Goal: Task Accomplishment & Management: Use online tool/utility

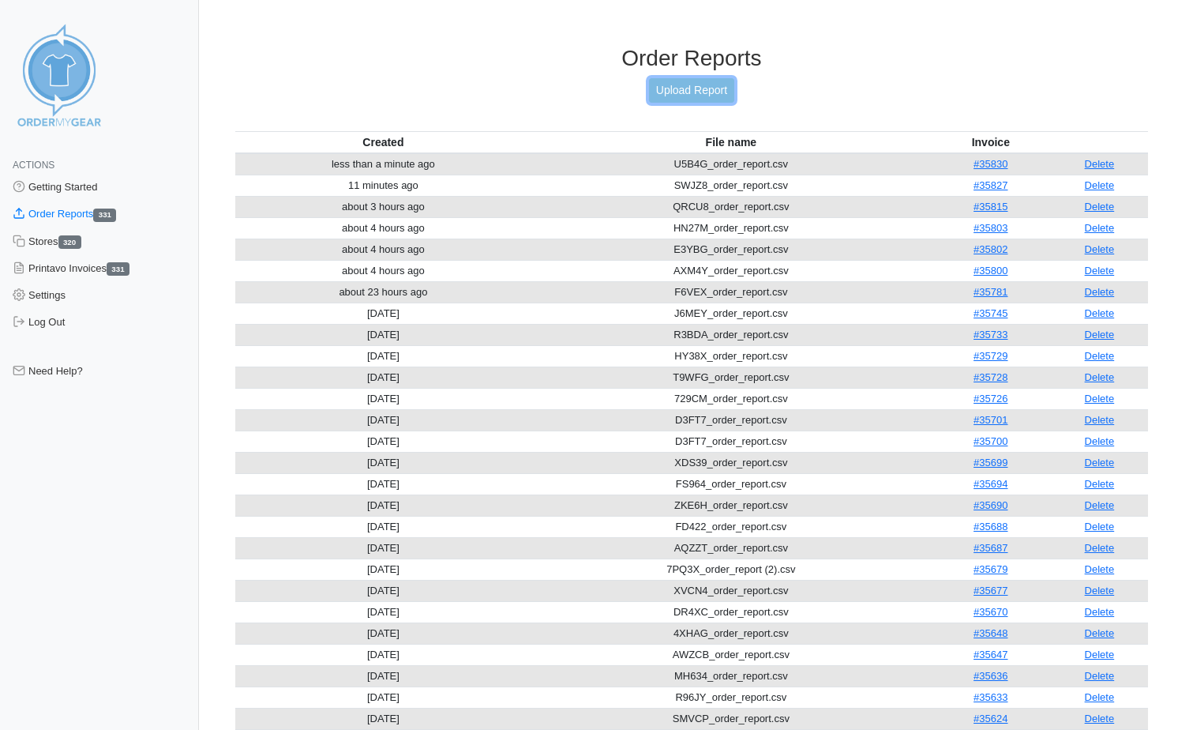
click at [691, 90] on link "Upload Report" at bounding box center [691, 90] width 85 height 24
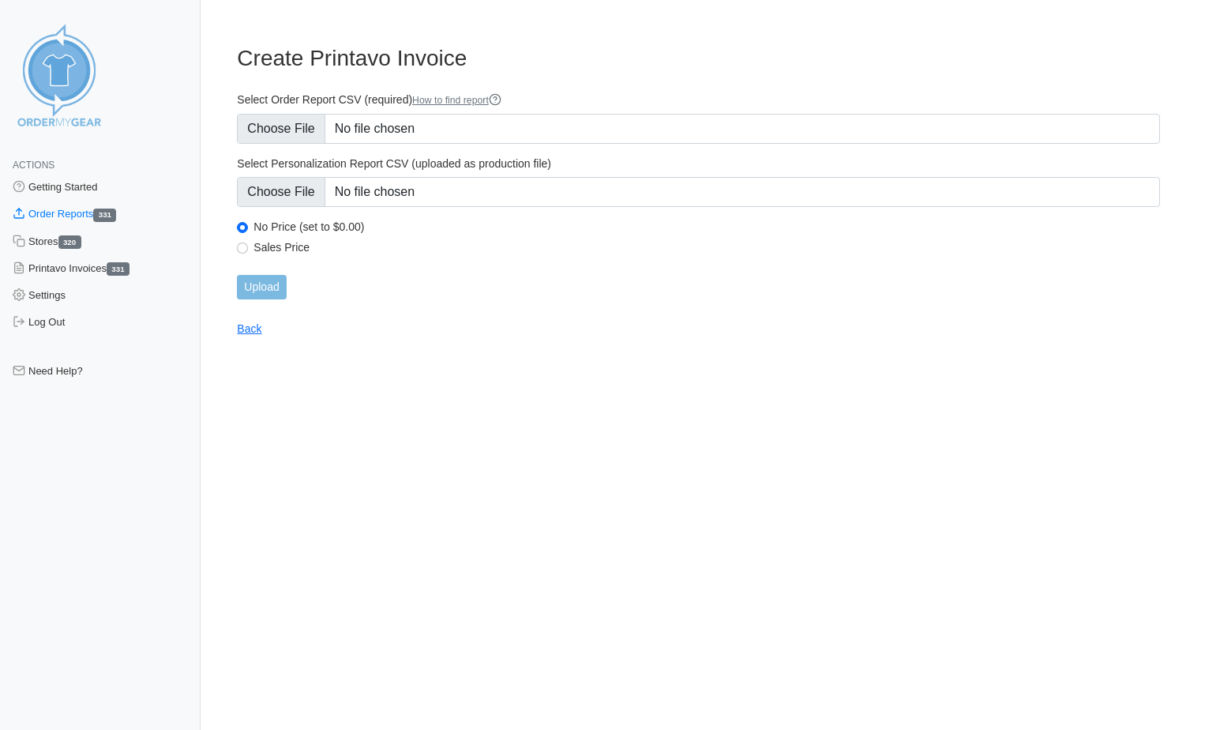
type input "C:\fakepath\TWQBA_order_report.csv"
click at [272, 291] on input "Upload" at bounding box center [261, 287] width 49 height 24
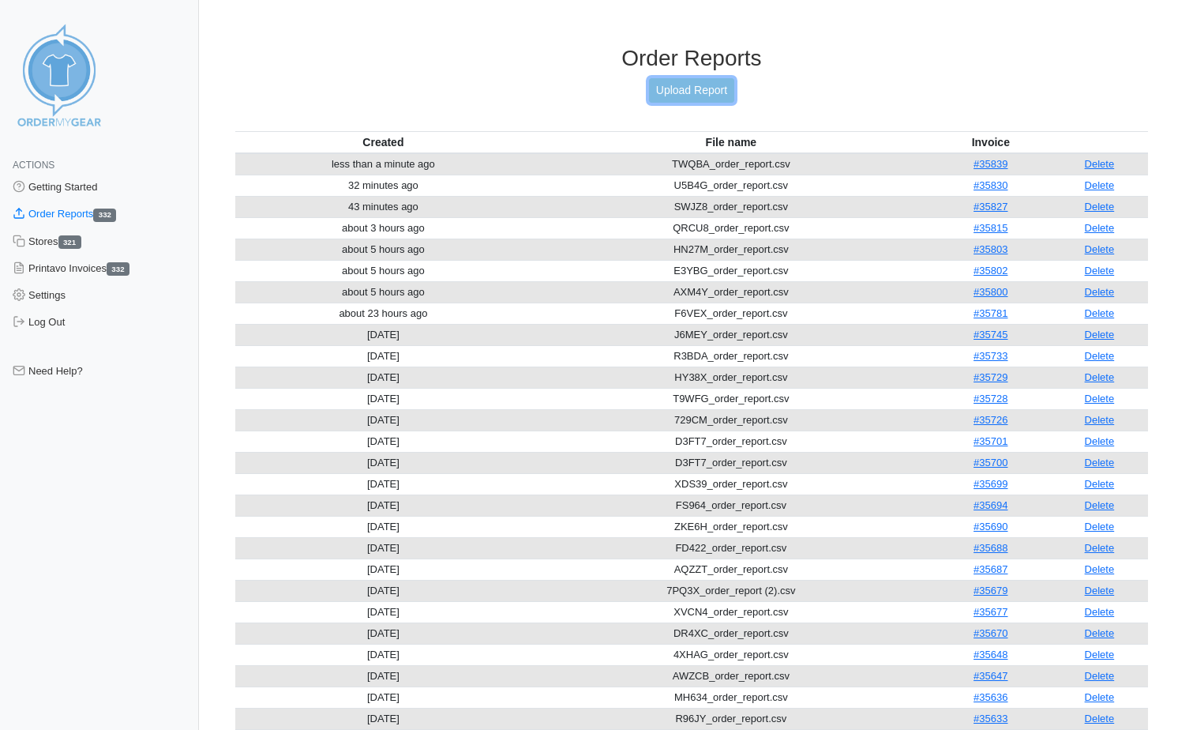
click at [670, 88] on link "Upload Report" at bounding box center [691, 90] width 85 height 24
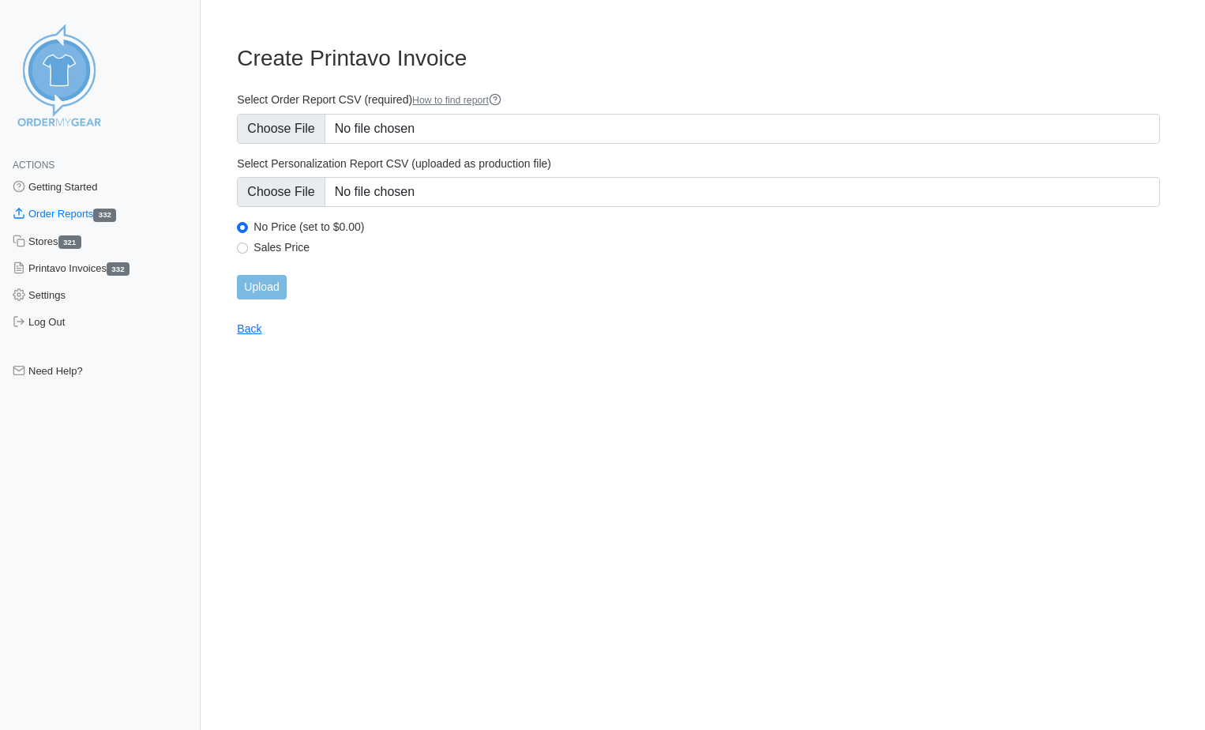
type input "C:\fakepath\FMZVN_order_report.csv"
click at [261, 283] on input "Upload" at bounding box center [261, 287] width 49 height 24
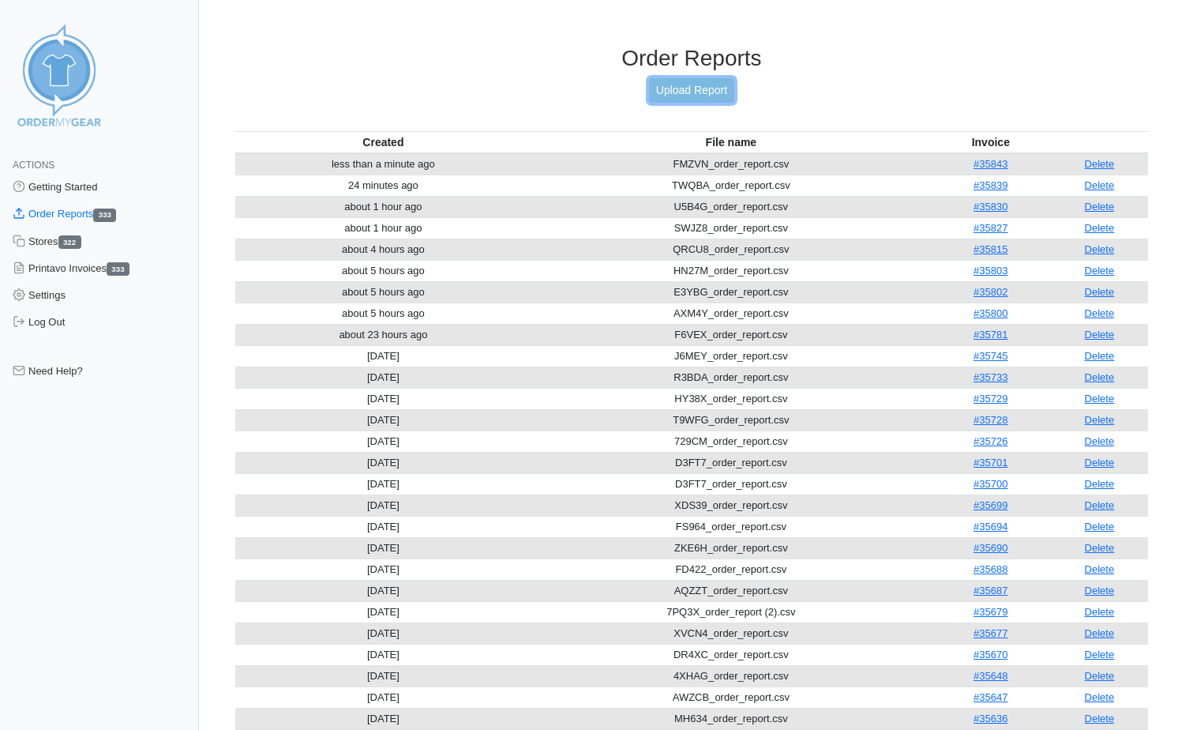
click at [712, 92] on link "Upload Report" at bounding box center [691, 90] width 85 height 24
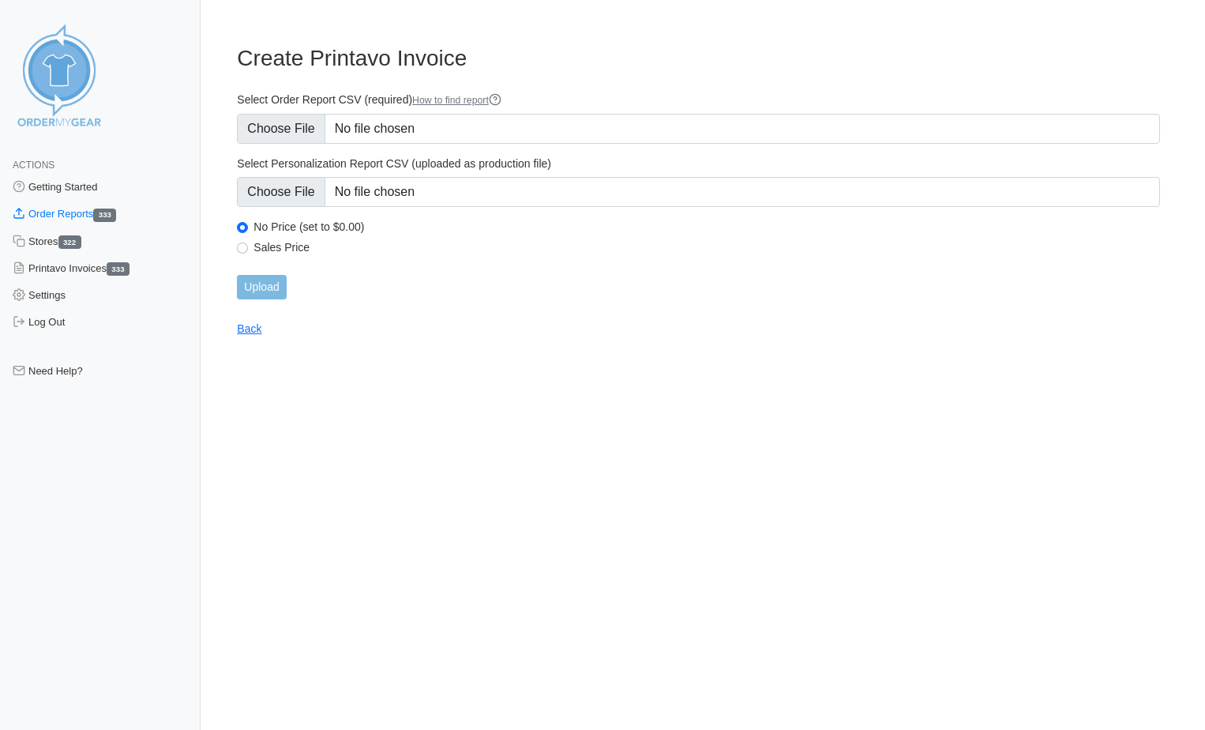
type input "C:\fakepath\33S8T_order_report.csv"
click at [277, 298] on input "Upload" at bounding box center [261, 287] width 49 height 24
